Goal: Check status: Check status

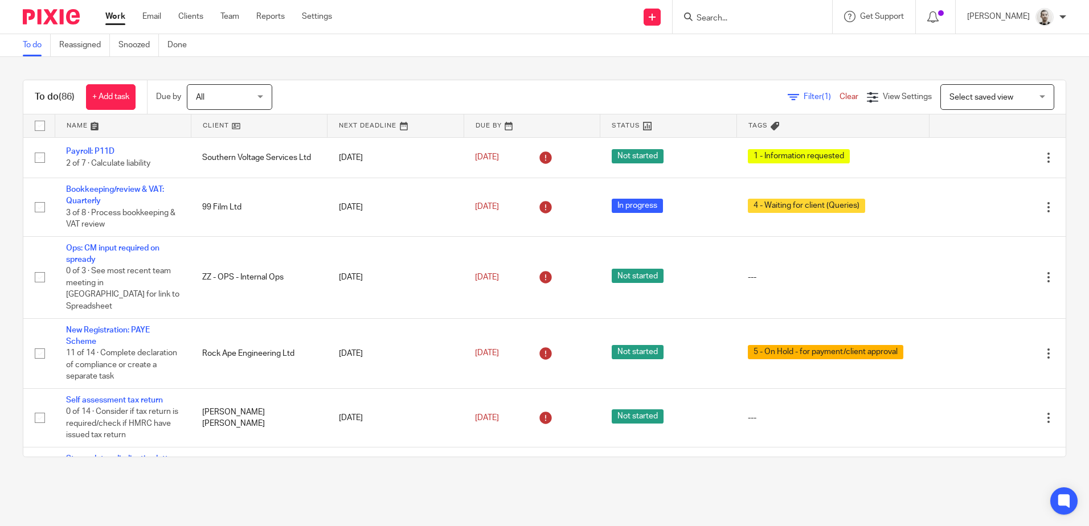
click at [480, 121] on link at bounding box center [532, 126] width 136 height 23
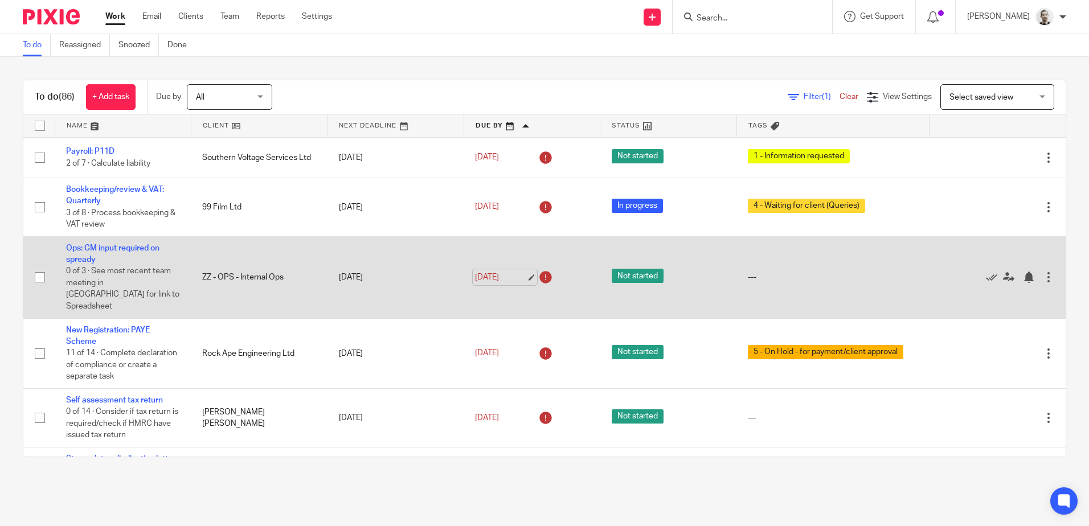
click at [492, 272] on link "[DATE]" at bounding box center [500, 278] width 51 height 12
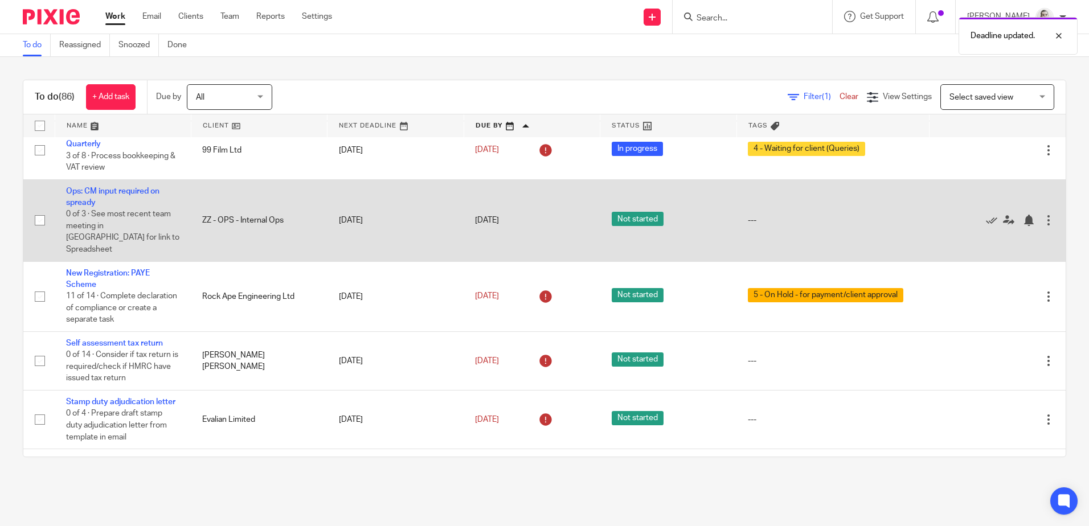
click at [484, 291] on link "[DATE]" at bounding box center [500, 297] width 51 height 12
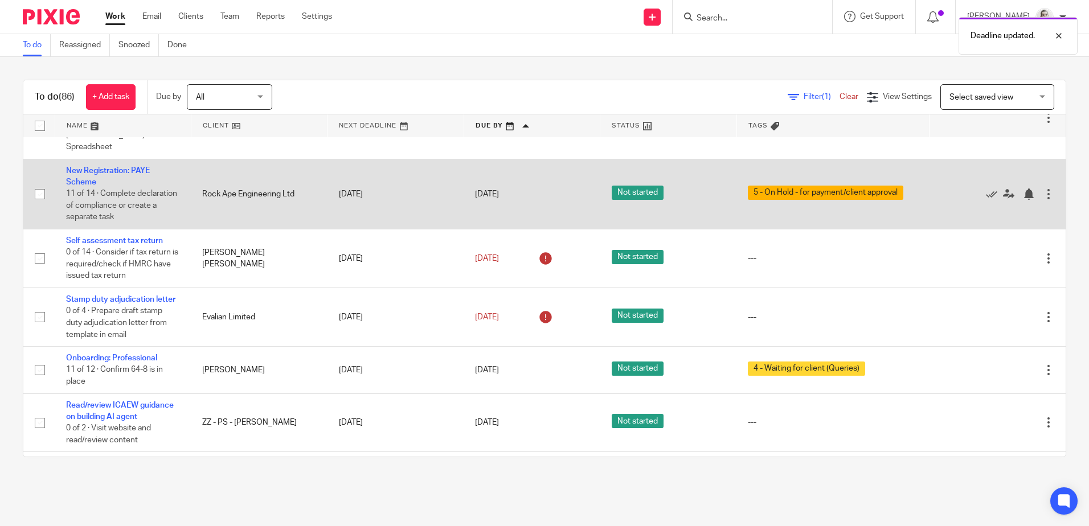
scroll to position [171, 0]
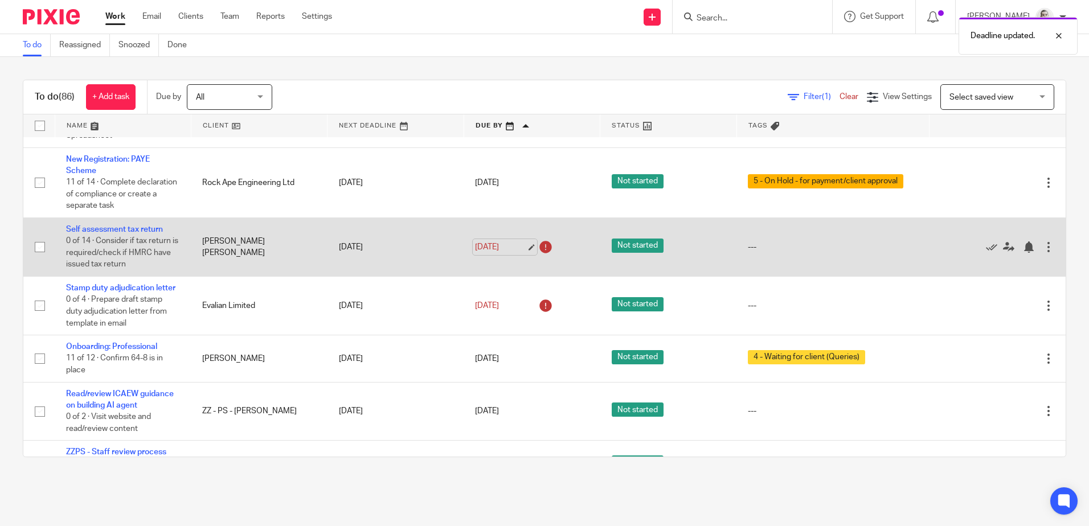
click at [488, 242] on link "[DATE]" at bounding box center [500, 248] width 51 height 12
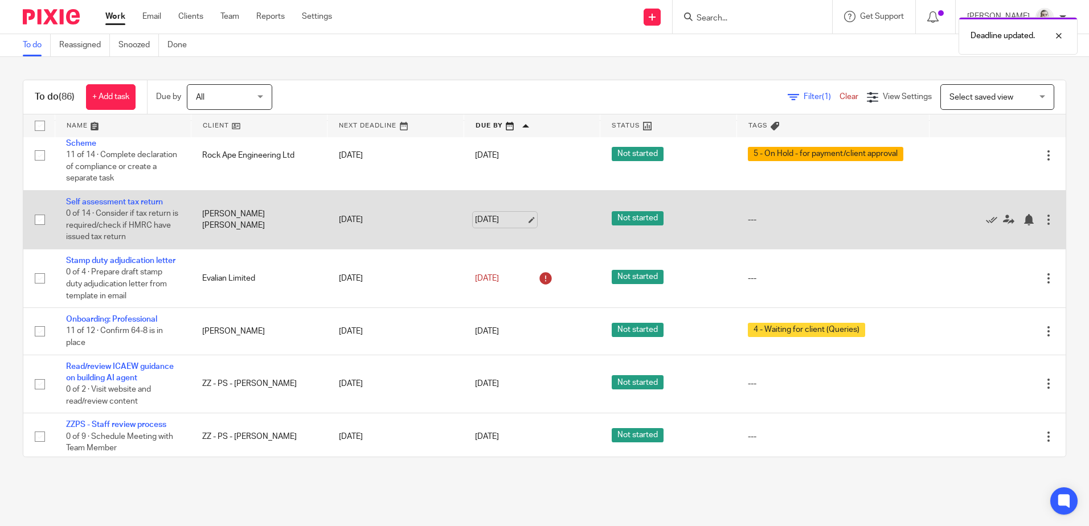
scroll to position [228, 0]
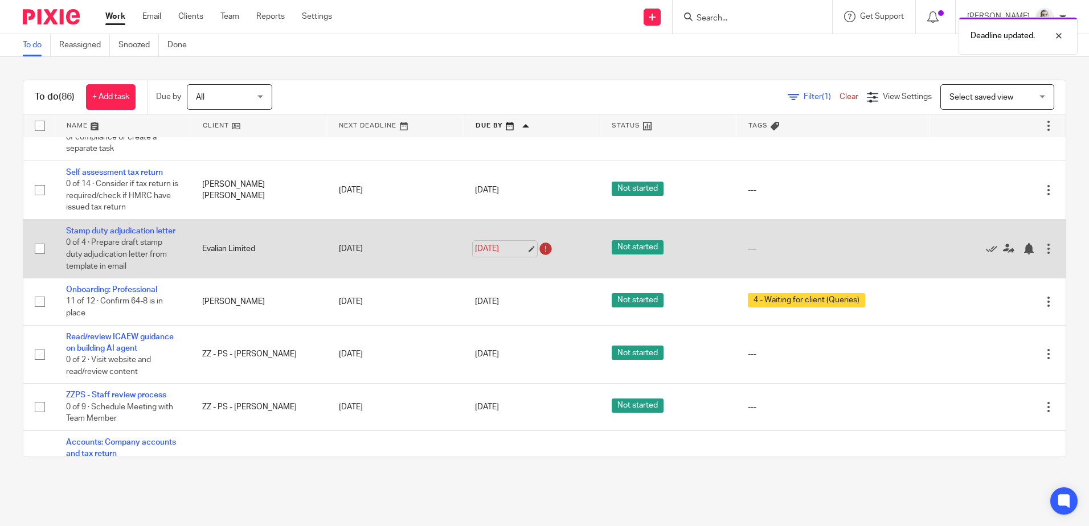
click at [494, 244] on link "[DATE]" at bounding box center [500, 249] width 51 height 12
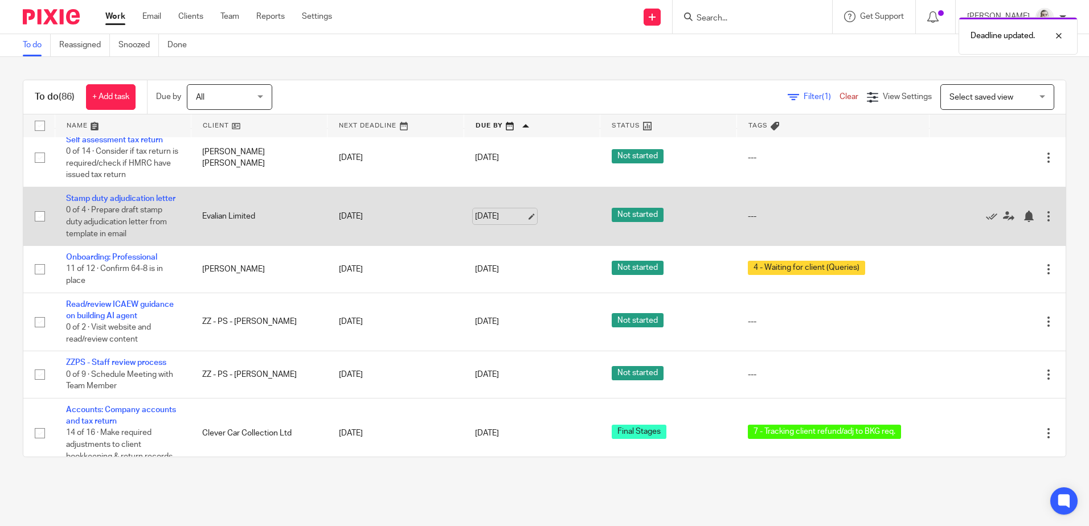
scroll to position [285, 0]
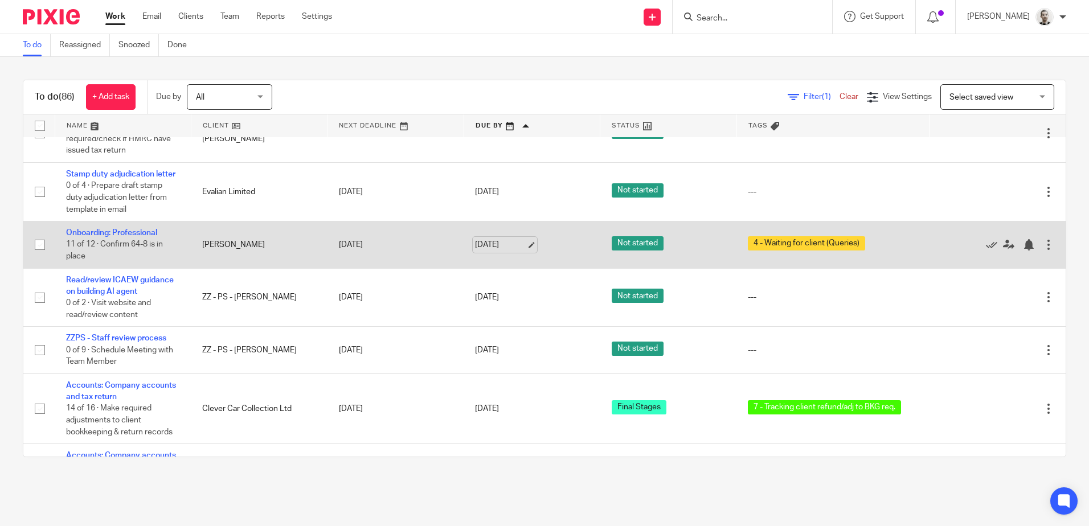
click at [499, 244] on link "[DATE]" at bounding box center [500, 245] width 51 height 12
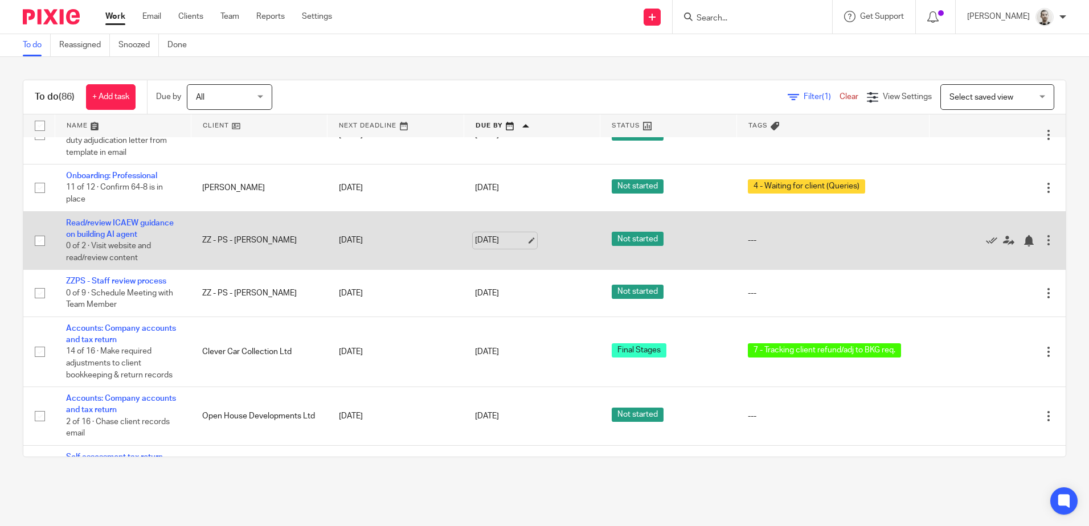
scroll to position [399, 0]
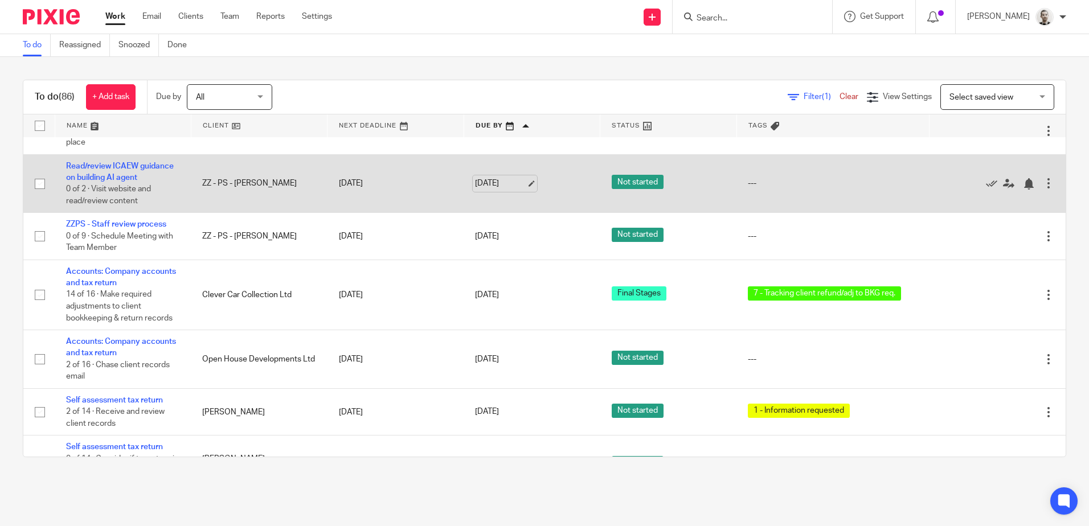
click at [486, 240] on link "[DATE]" at bounding box center [500, 237] width 51 height 12
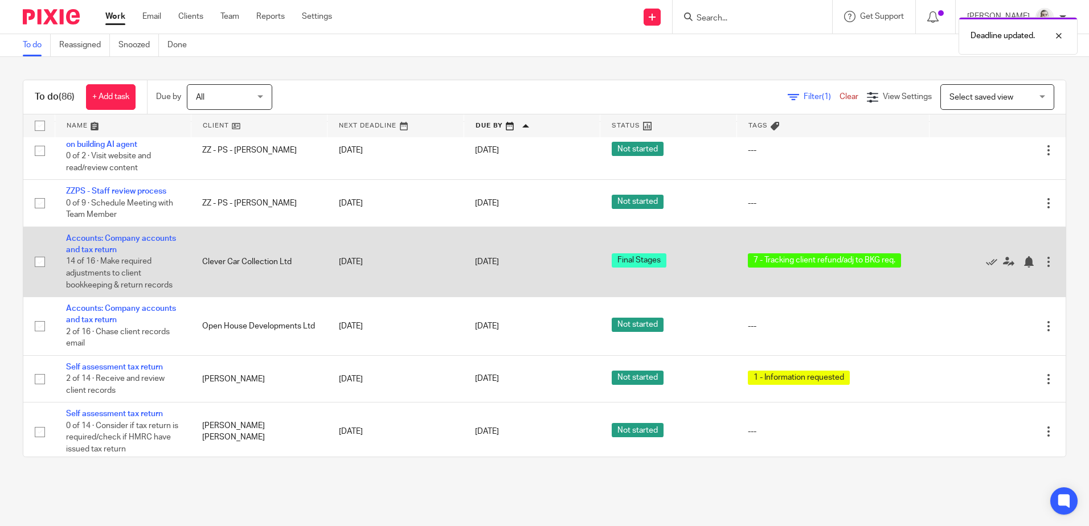
scroll to position [456, 0]
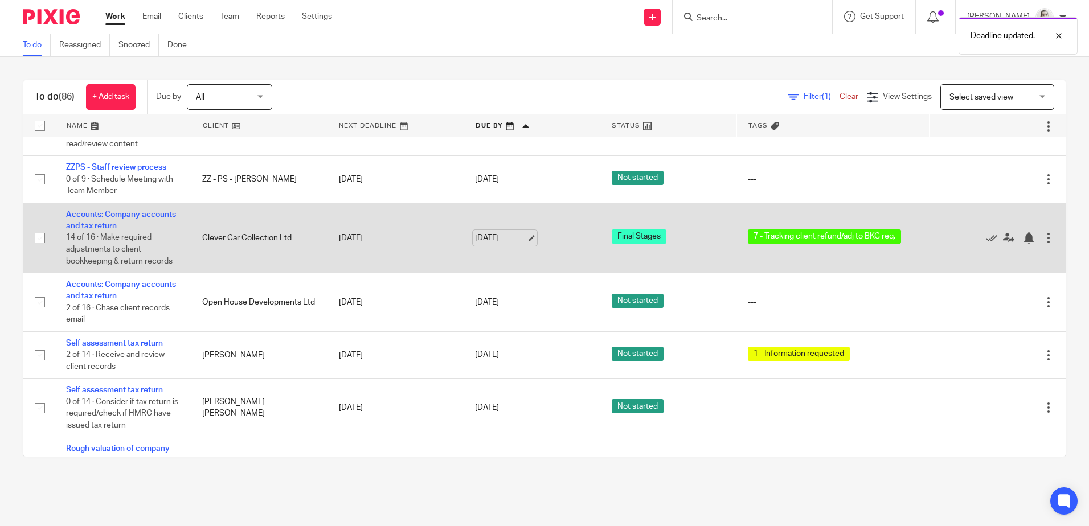
click at [489, 237] on link "[DATE]" at bounding box center [500, 238] width 51 height 12
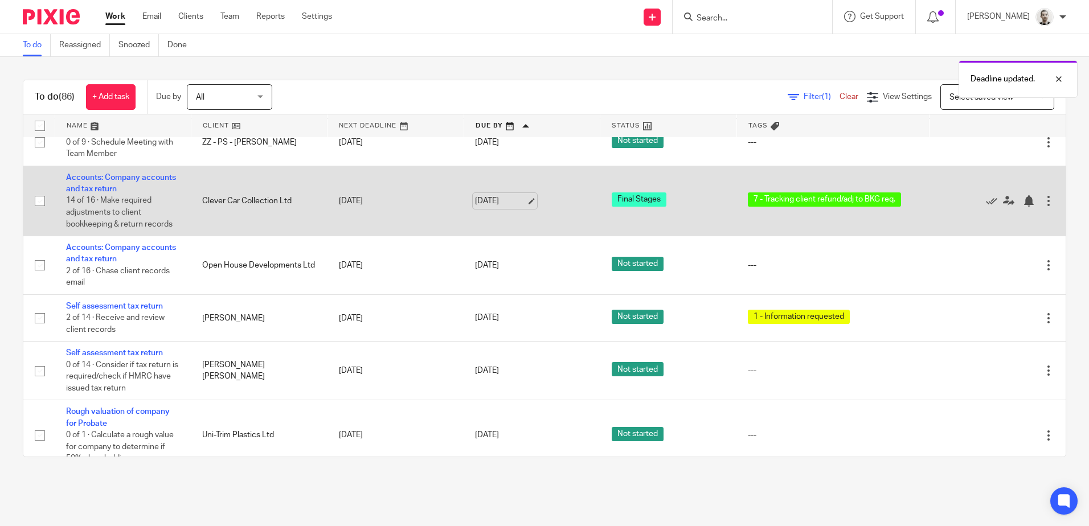
scroll to position [513, 0]
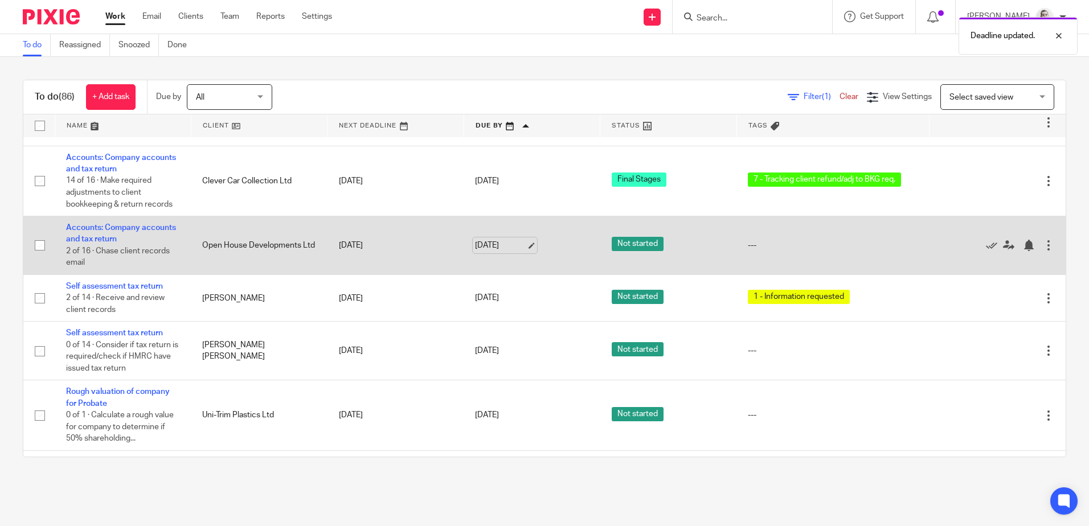
click at [492, 246] on link "[DATE]" at bounding box center [500, 246] width 51 height 12
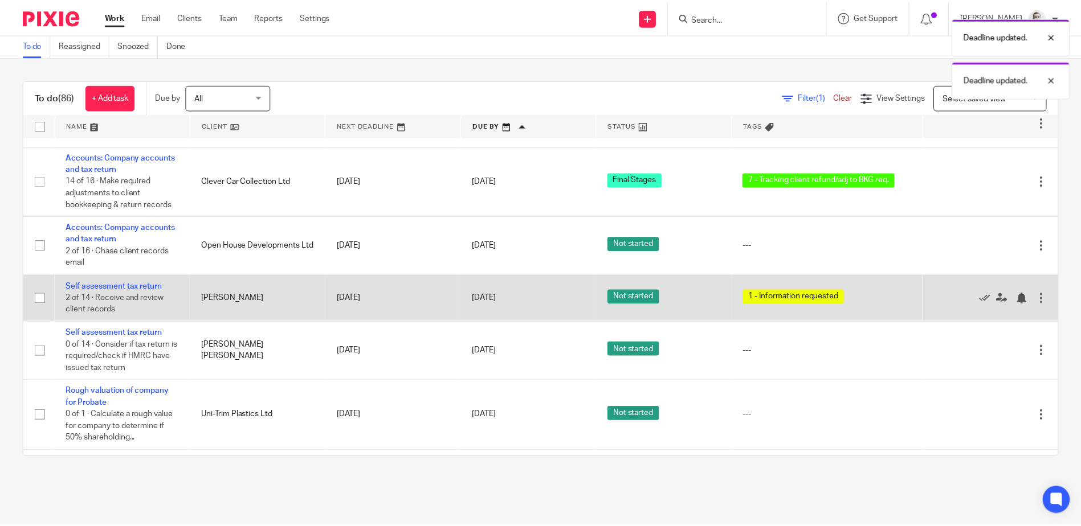
scroll to position [570, 0]
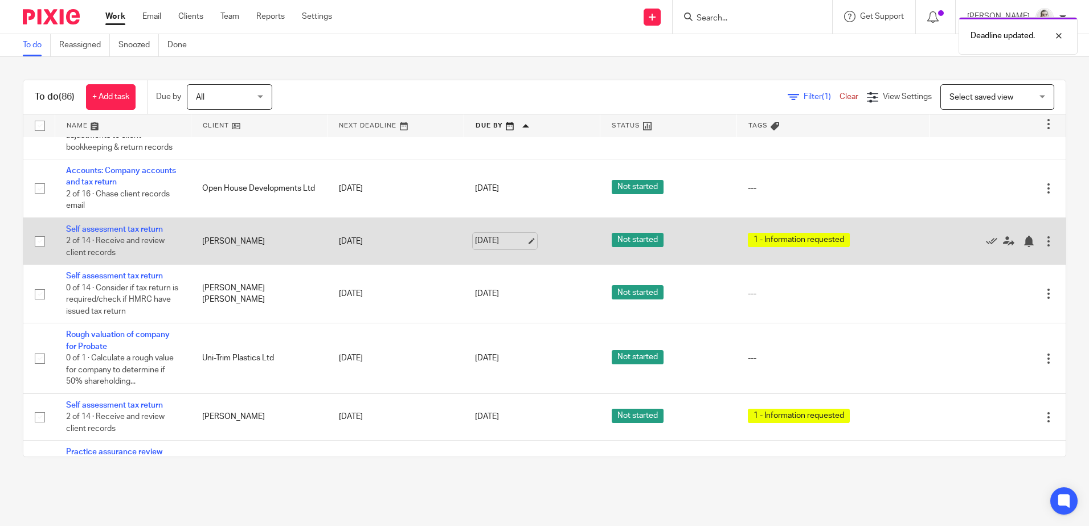
click at [489, 239] on link "[DATE]" at bounding box center [500, 241] width 51 height 12
click at [1023, 243] on div at bounding box center [1028, 241] width 11 height 11
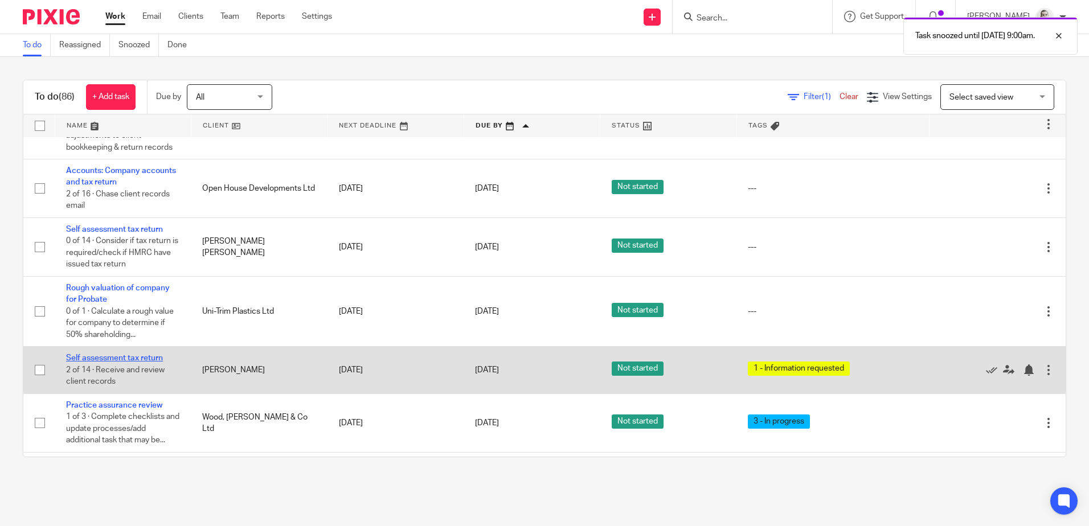
click at [130, 359] on link "Self assessment tax return" at bounding box center [114, 358] width 97 height 8
click at [501, 367] on link "[DATE]" at bounding box center [500, 371] width 51 height 12
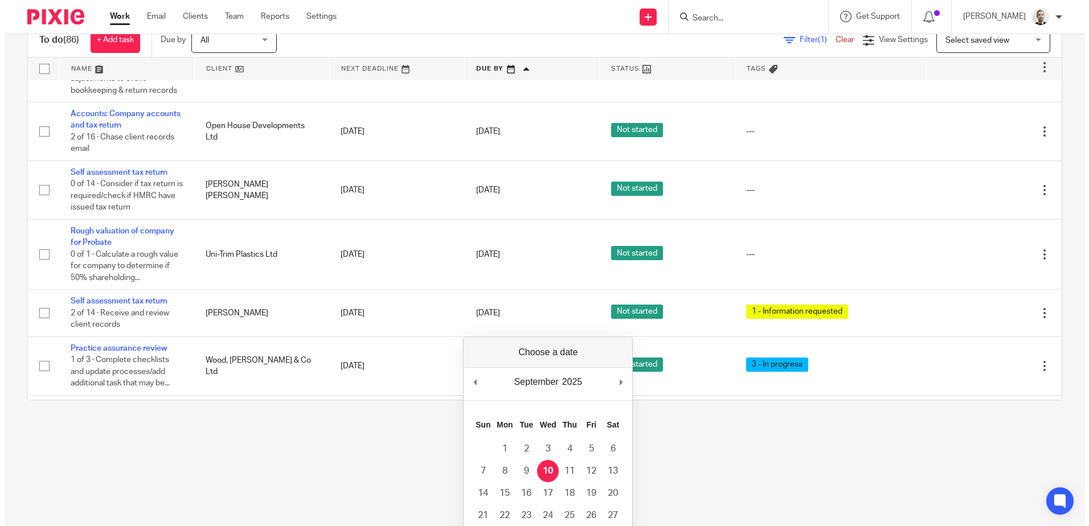
scroll to position [0, 0]
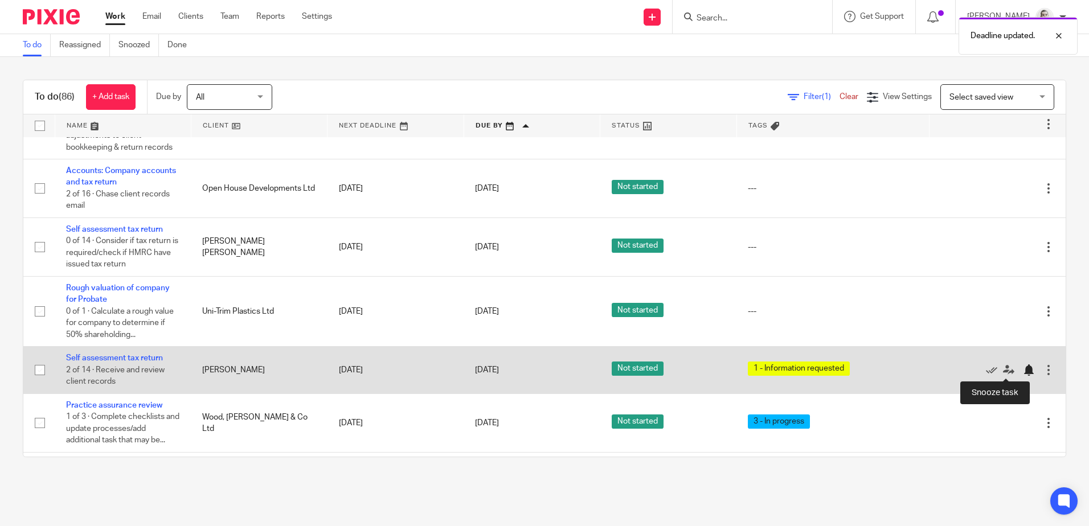
click at [1023, 370] on div at bounding box center [1028, 370] width 11 height 11
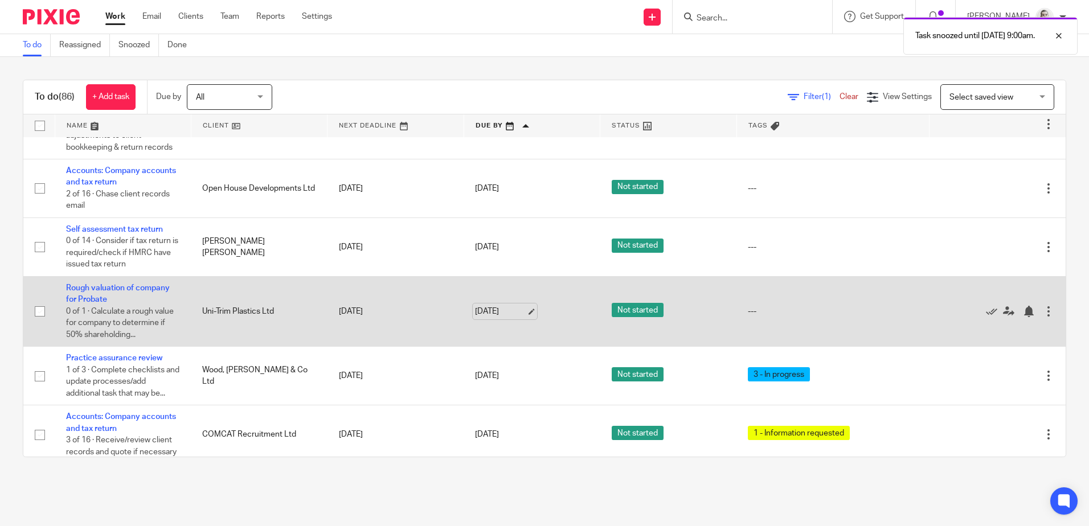
click at [492, 316] on link "[DATE]" at bounding box center [500, 312] width 51 height 12
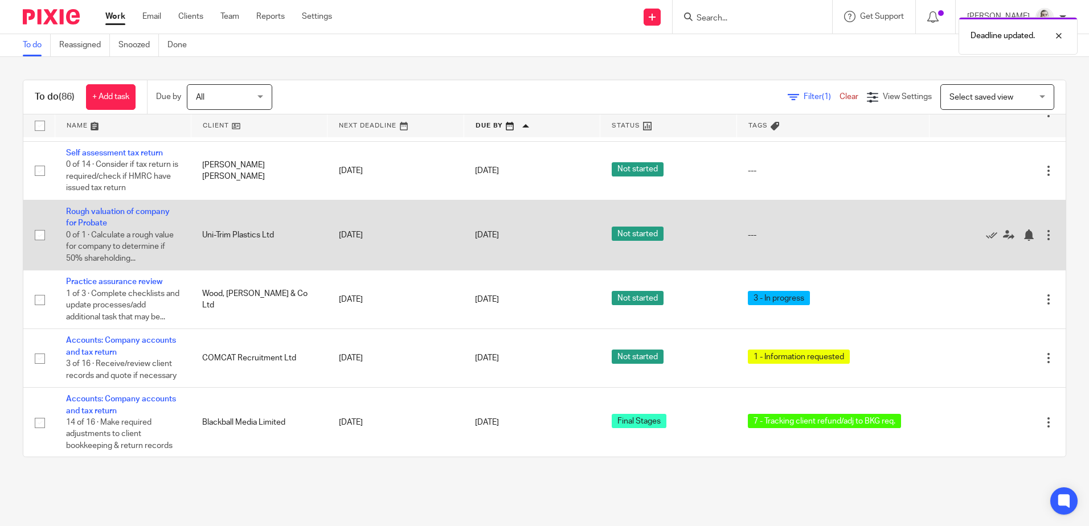
scroll to position [684, 0]
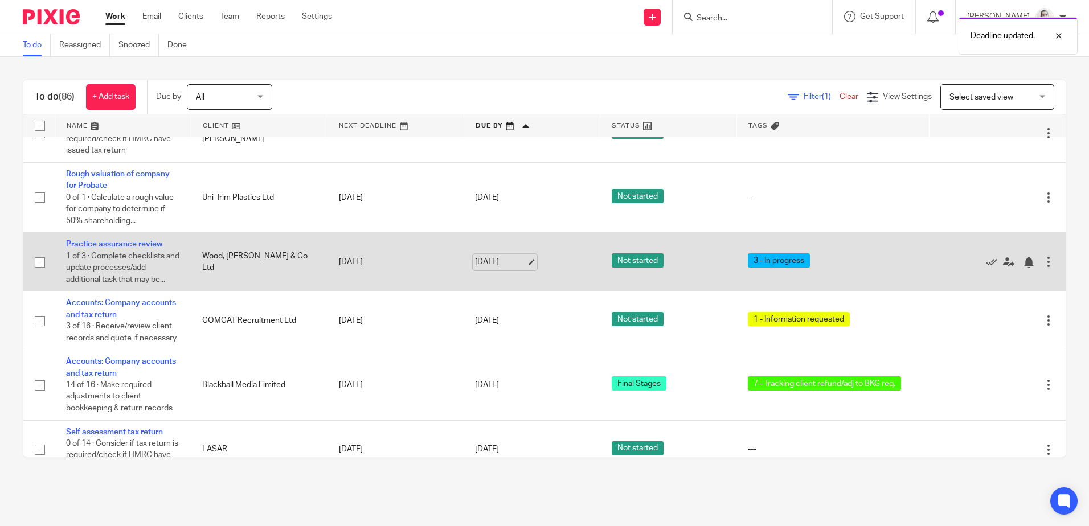
click at [502, 260] on link "[DATE]" at bounding box center [500, 262] width 51 height 12
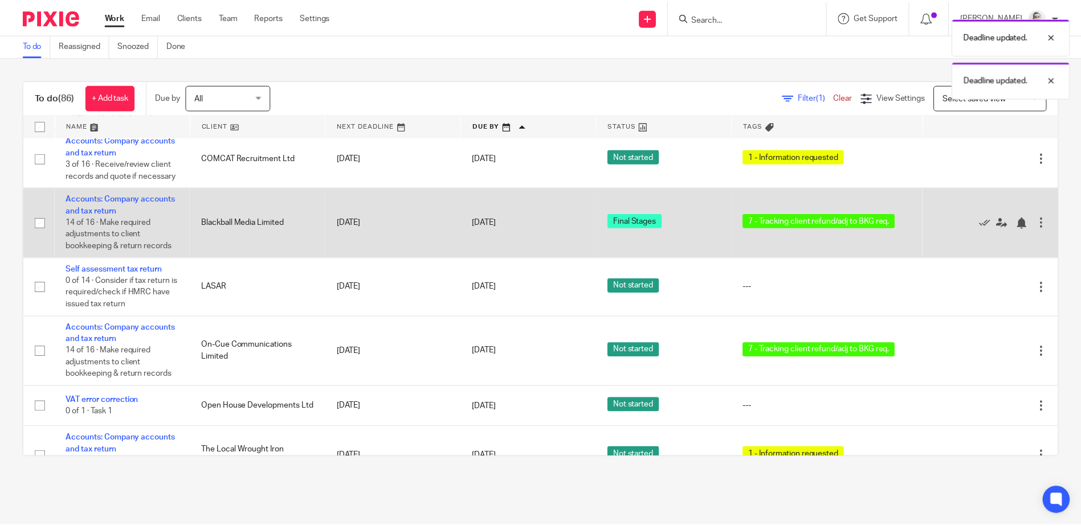
scroll to position [855, 0]
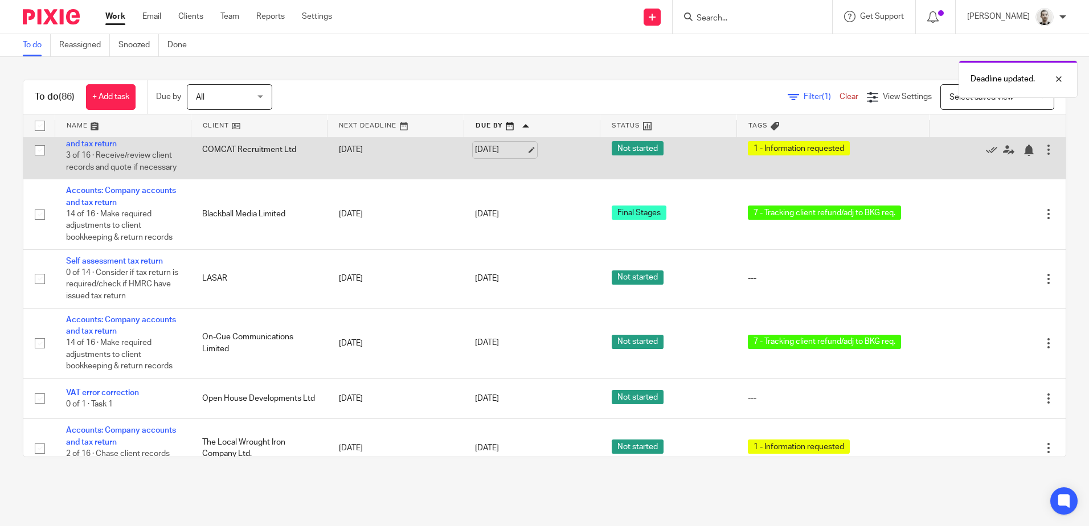
click at [492, 156] on link "[DATE]" at bounding box center [500, 150] width 51 height 12
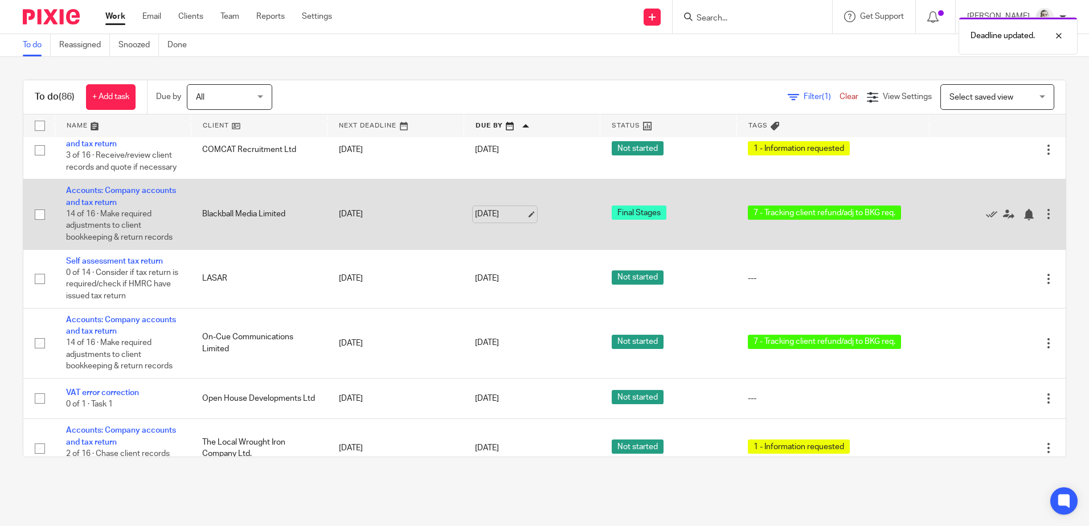
click at [489, 220] on link "[DATE]" at bounding box center [500, 215] width 51 height 12
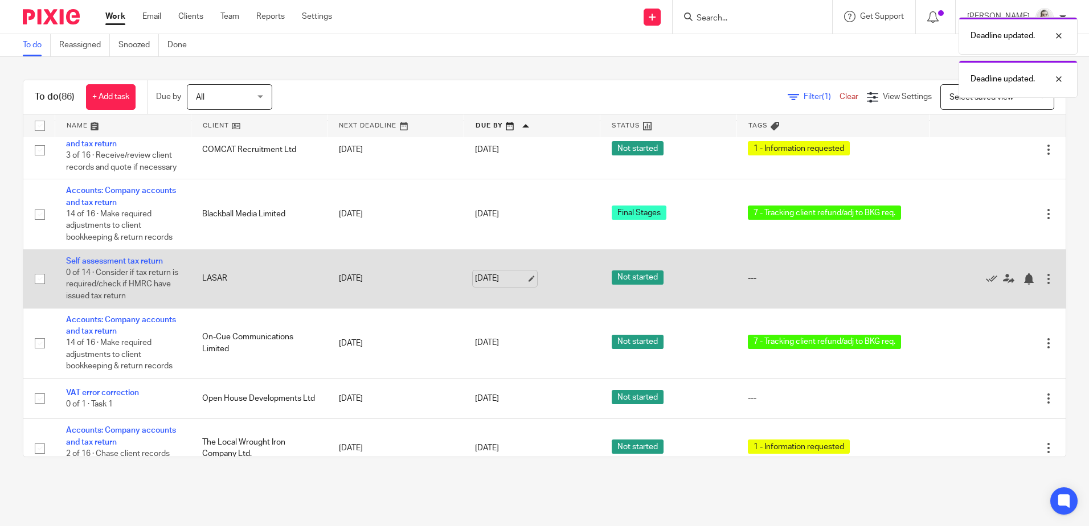
click at [501, 285] on link "[DATE]" at bounding box center [500, 279] width 51 height 12
click at [1023, 285] on div at bounding box center [1028, 278] width 11 height 11
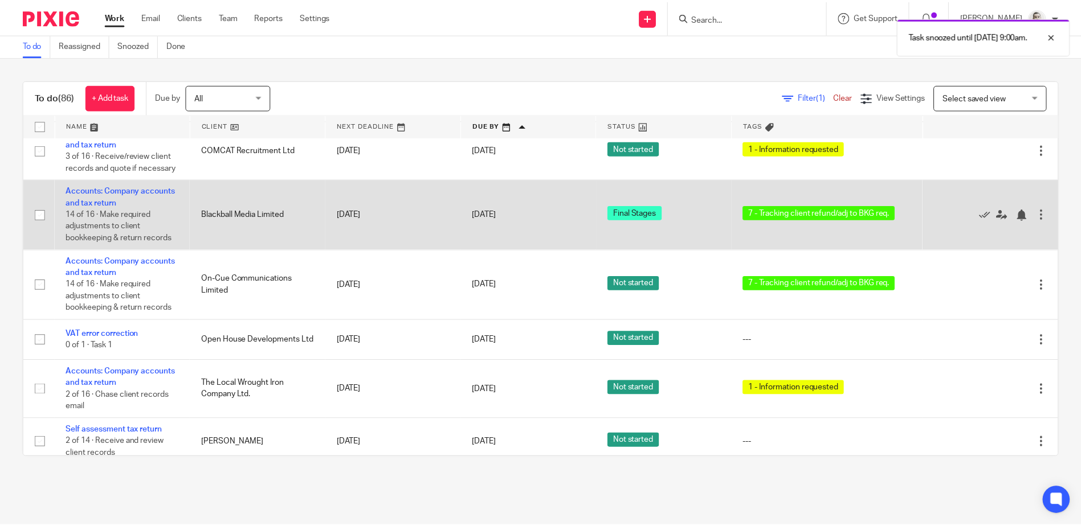
scroll to position [912, 0]
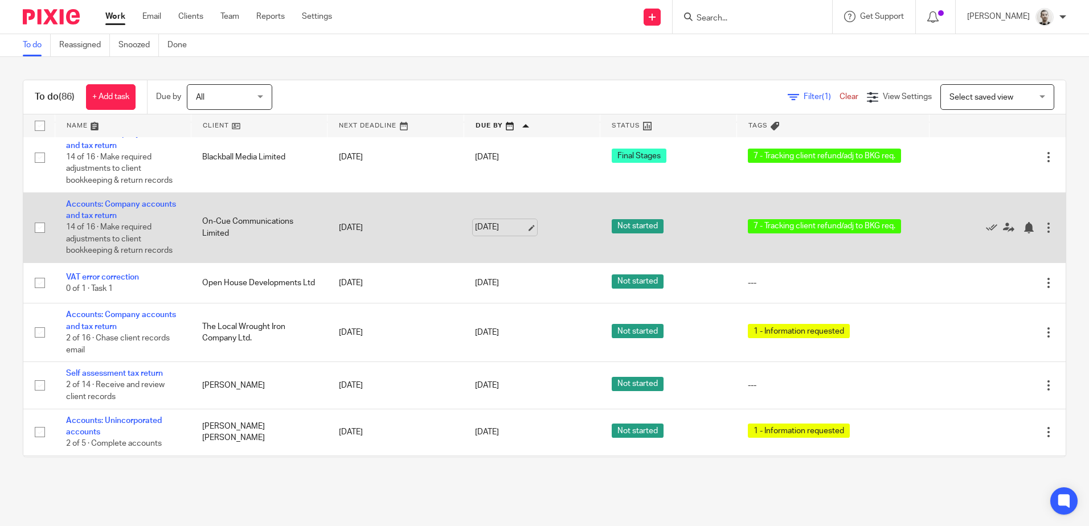
click at [499, 234] on link "[DATE]" at bounding box center [500, 228] width 51 height 12
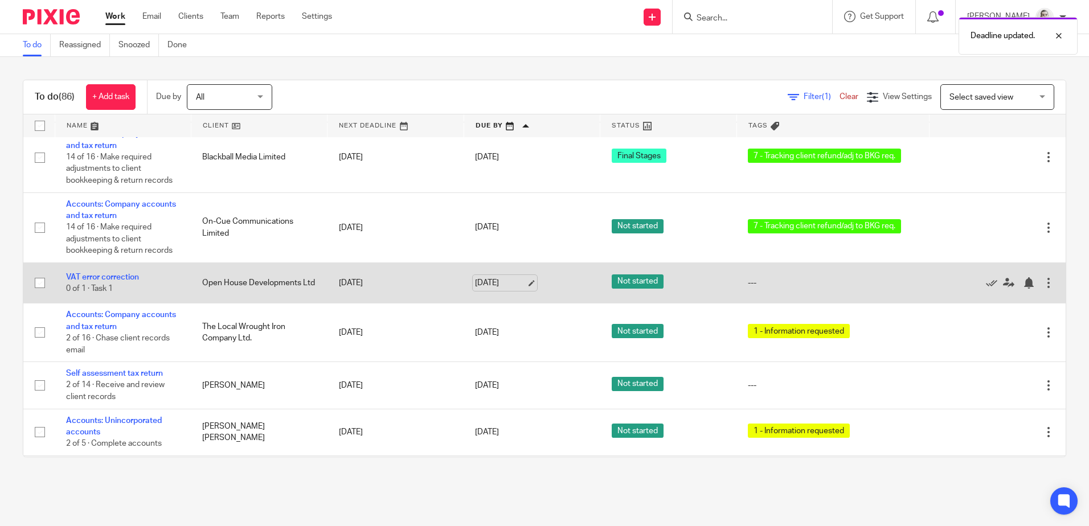
click at [488, 289] on link "[DATE]" at bounding box center [500, 283] width 51 height 12
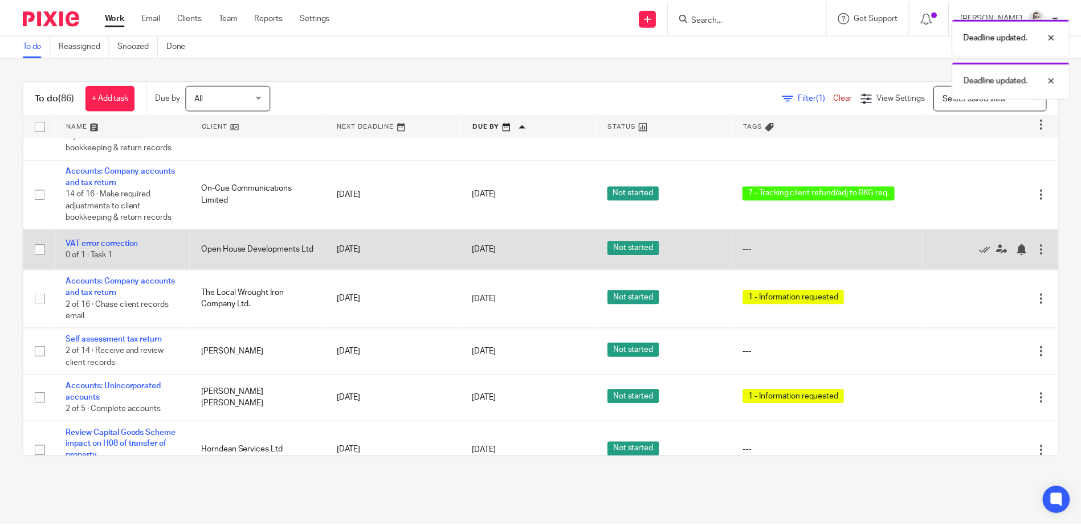
scroll to position [969, 0]
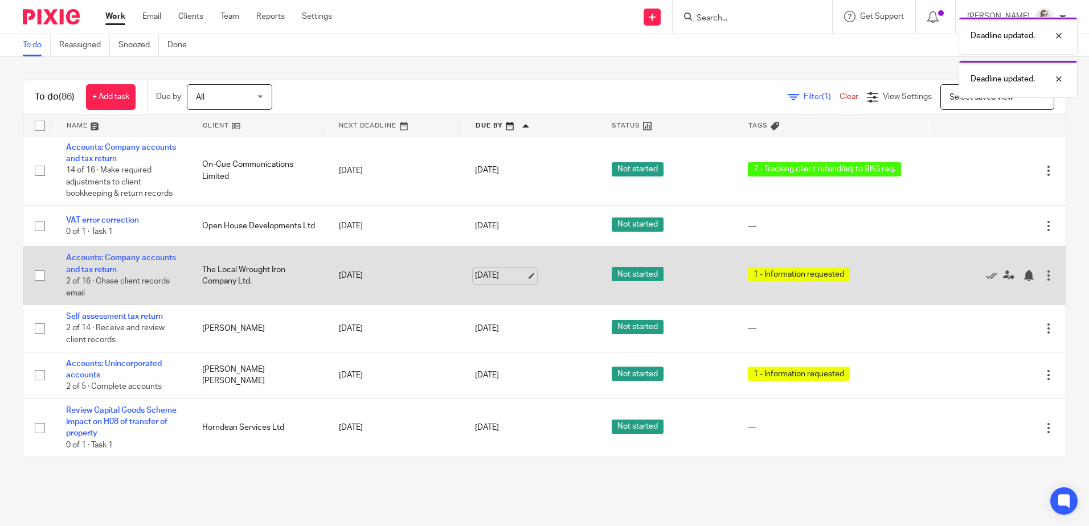
click at [496, 282] on link "[DATE]" at bounding box center [500, 276] width 51 height 12
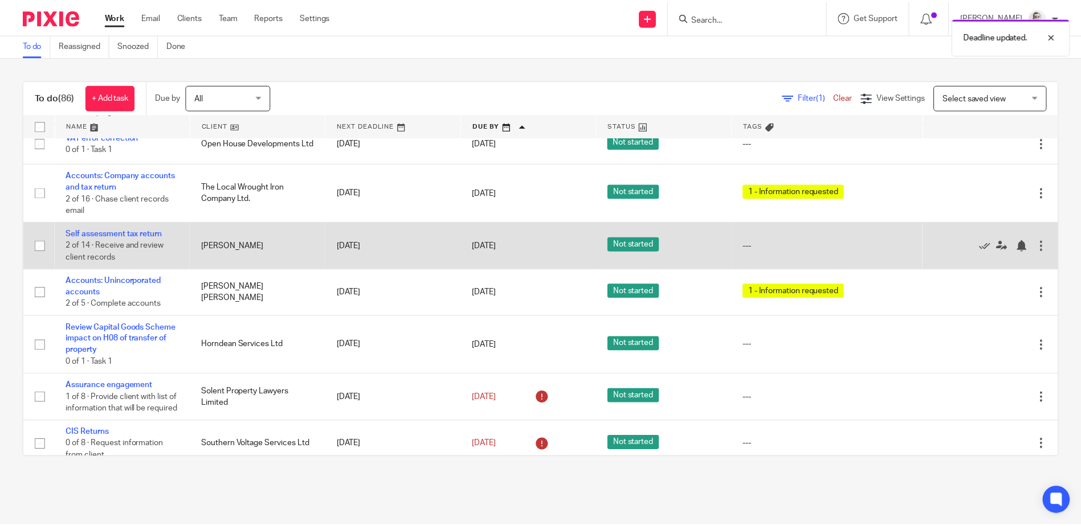
scroll to position [1082, 0]
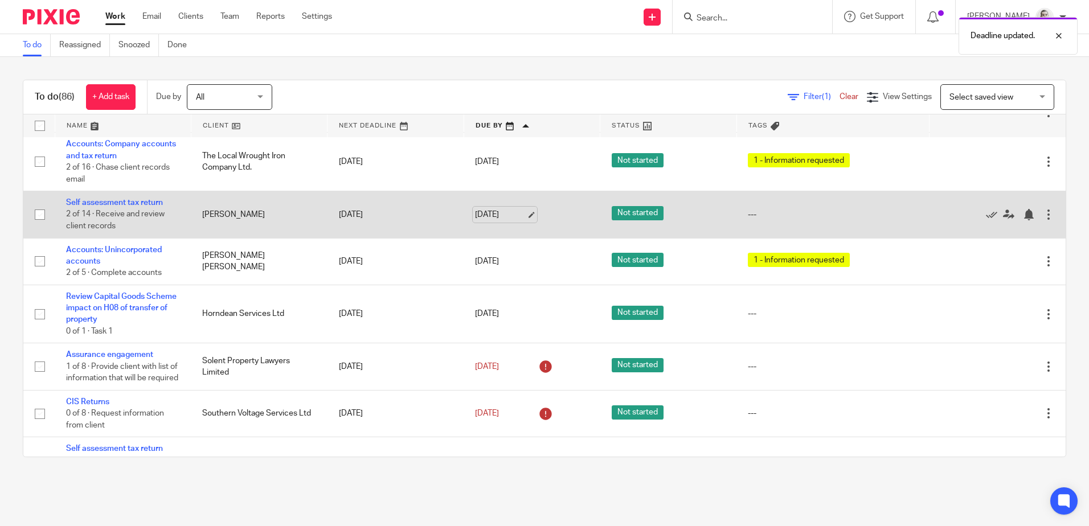
click at [498, 221] on link "[DATE]" at bounding box center [500, 215] width 51 height 12
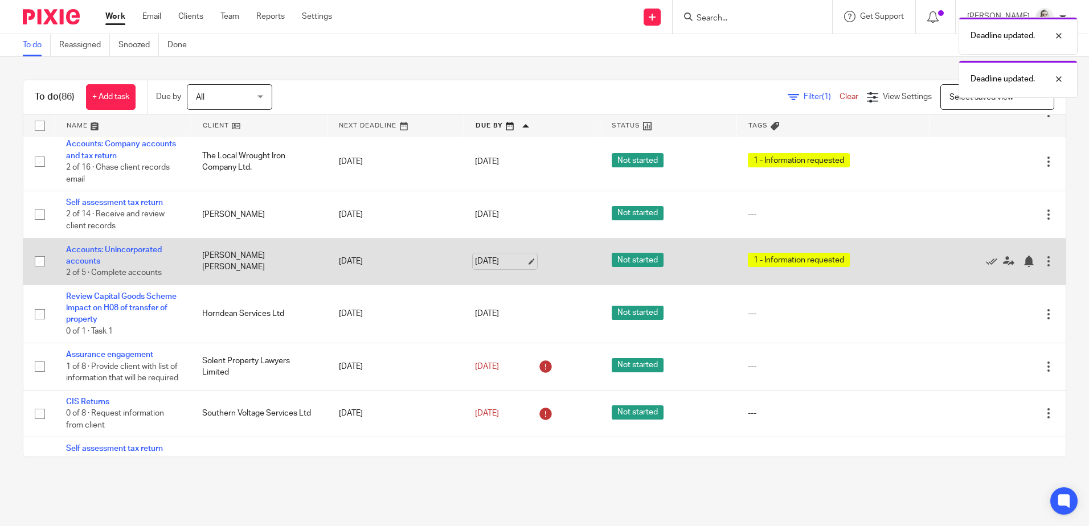
click at [495, 268] on link "[DATE]" at bounding box center [500, 262] width 51 height 12
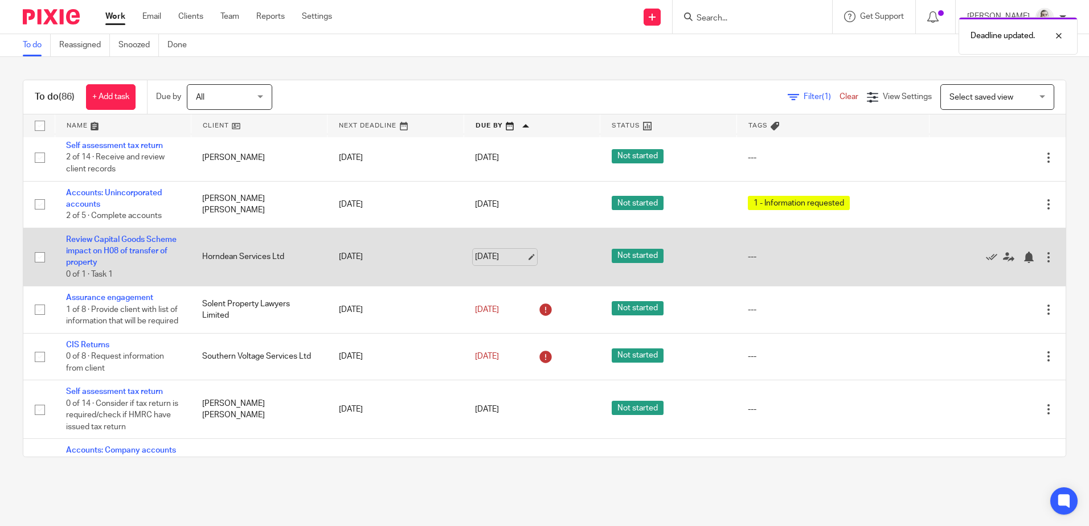
click at [502, 263] on link "[DATE]" at bounding box center [500, 257] width 51 height 12
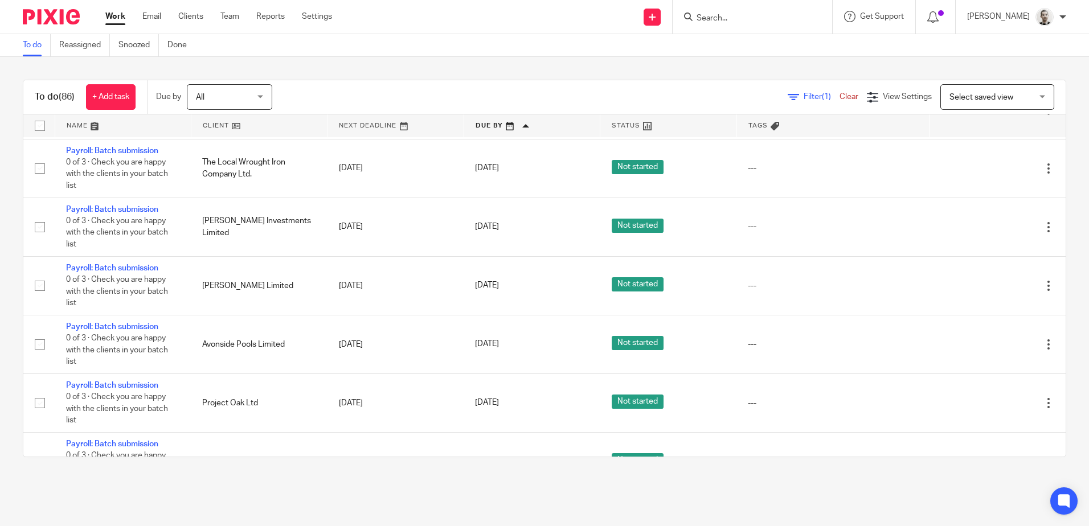
scroll to position [2165, 0]
